Goal: Information Seeking & Learning: Learn about a topic

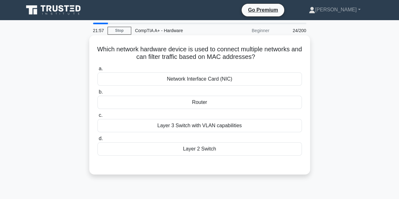
click at [205, 100] on div "Router" at bounding box center [199, 102] width 204 height 13
click at [97, 94] on input "b. Router" at bounding box center [97, 92] width 0 height 4
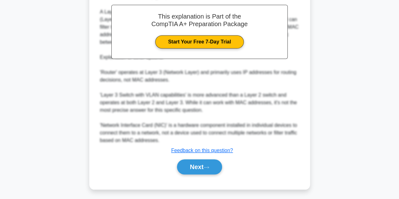
scroll to position [189, 0]
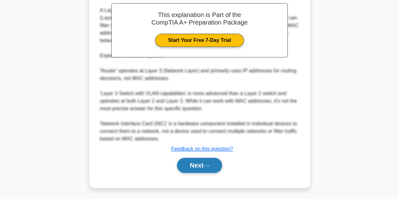
click at [206, 168] on button "Next" at bounding box center [199, 165] width 45 height 15
click at [206, 169] on button "Next" at bounding box center [199, 165] width 45 height 15
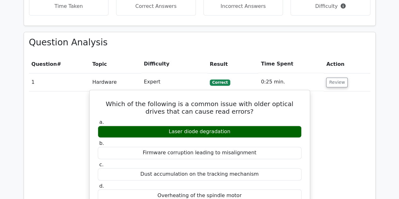
scroll to position [410, 0]
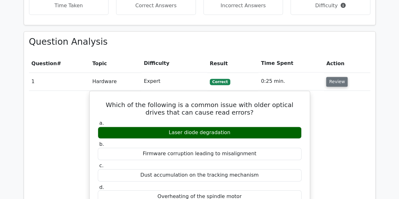
click at [332, 77] on button "Review" at bounding box center [336, 82] width 21 height 10
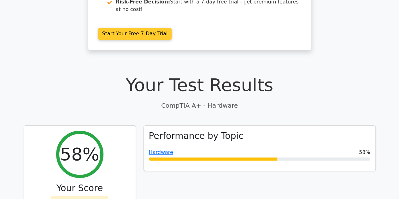
scroll to position [158, 0]
